Goal: Task Accomplishment & Management: Use online tool/utility

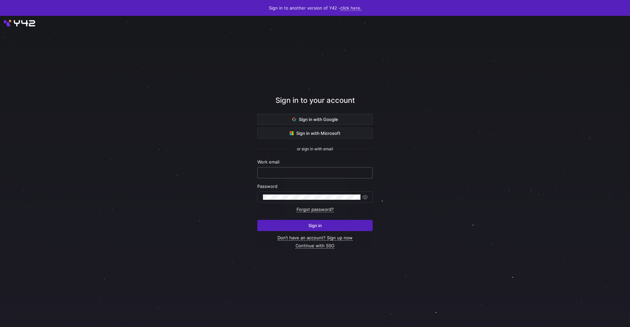
click at [298, 173] on input "text" at bounding box center [315, 172] width 104 height 5
type input "[EMAIL_ADDRESS][DOMAIN_NAME]"
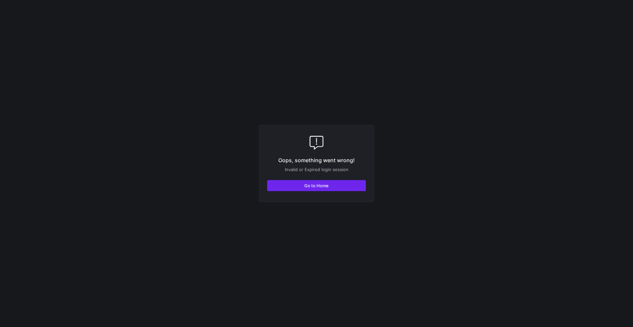
click at [300, 186] on span "button" at bounding box center [316, 185] width 98 height 11
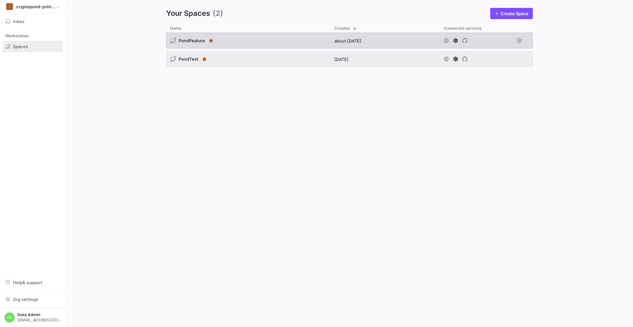
click at [195, 40] on span "PondFeature" at bounding box center [192, 40] width 26 height 5
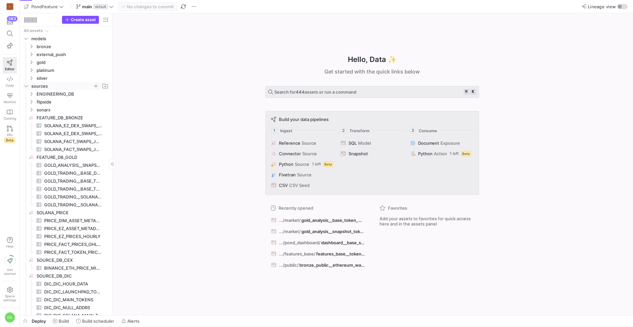
click at [26, 86] on icon "Press SPACE to select this row." at bounding box center [26, 86] width 5 height 4
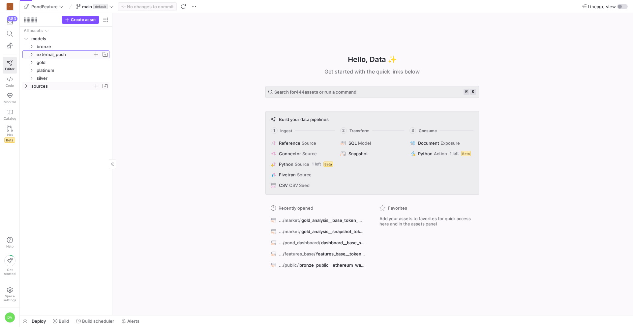
click at [32, 57] on y42-icon "Press SPACE to select this row." at bounding box center [31, 54] width 5 height 5
click at [32, 54] on icon at bounding box center [31, 54] width 5 height 4
click at [32, 43] on span "bronze" at bounding box center [68, 46] width 81 height 7
click at [35, 53] on icon "Press SPACE to select this row." at bounding box center [36, 54] width 5 height 4
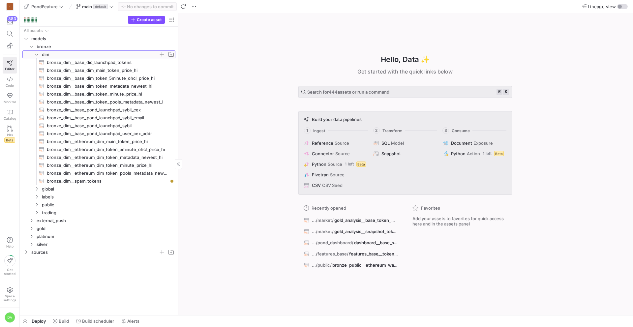
drag, startPoint x: 112, startPoint y: 63, endPoint x: 199, endPoint y: 71, distance: 88.1
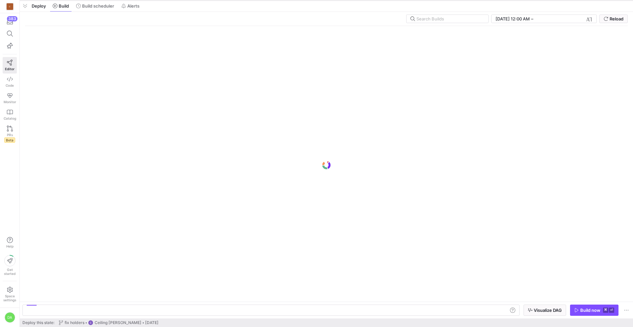
drag, startPoint x: 109, startPoint y: 316, endPoint x: 137, endPoint y: 1, distance: 316.6
click at [137, 1] on div at bounding box center [326, 0] width 613 height 3
click at [100, 8] on span "Build scheduler" at bounding box center [98, 5] width 32 height 5
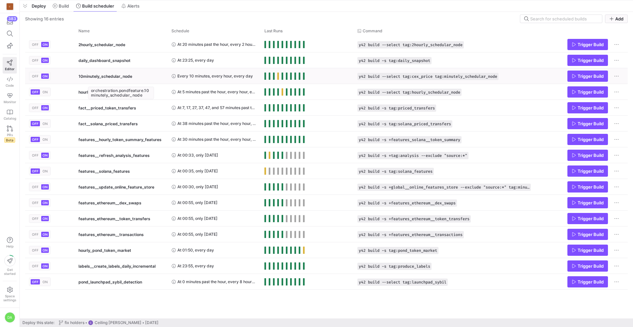
click at [103, 76] on span "10minutely_schedular_node" at bounding box center [105, 76] width 54 height 15
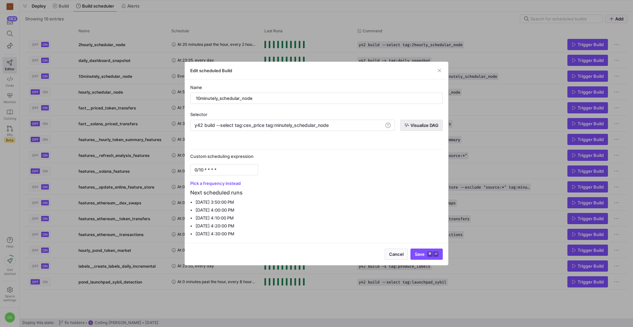
click at [439, 126] on span "button" at bounding box center [421, 125] width 42 height 11
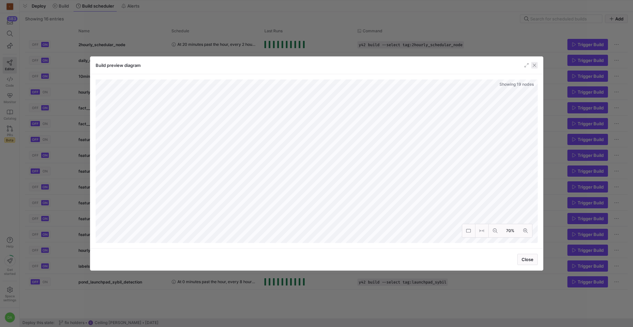
click at [534, 66] on span "button" at bounding box center [534, 65] width 7 height 7
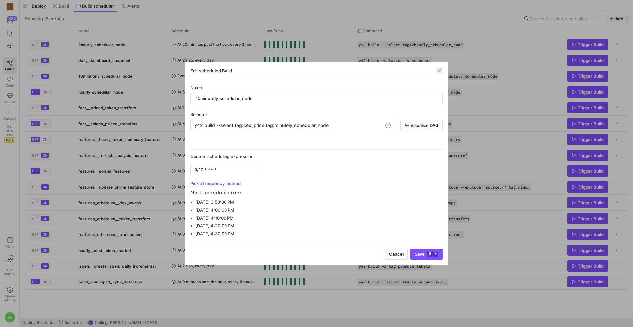
click at [439, 69] on span "button" at bounding box center [439, 70] width 7 height 7
